Goal: Information Seeking & Learning: Learn about a topic

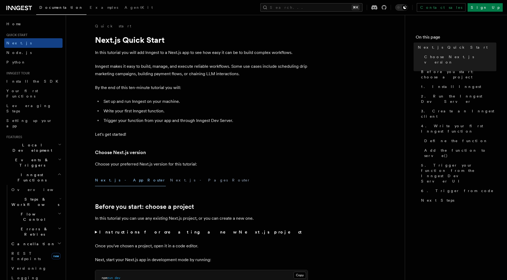
click at [20, 6] on icon at bounding box center [19, 8] width 26 height 6
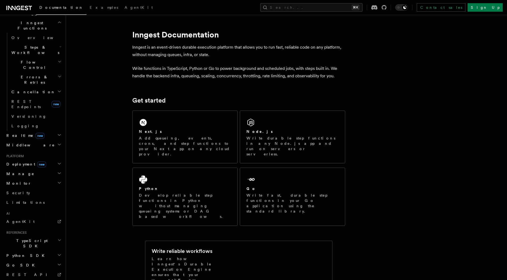
scroll to position [156, 0]
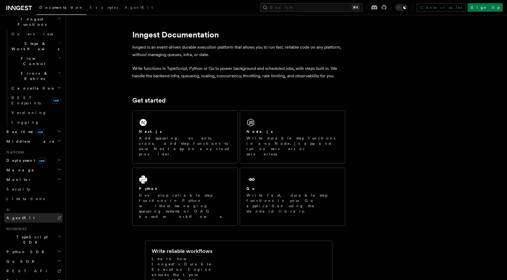
click at [33, 213] on link "AgentKit" at bounding box center [33, 218] width 58 height 10
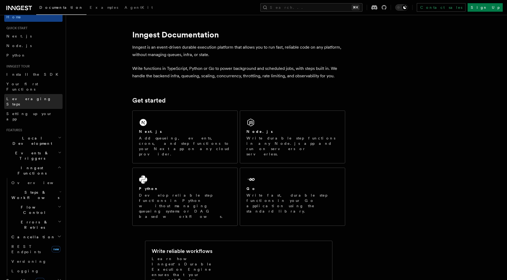
scroll to position [0, 0]
